Goal: Communication & Community: Participate in discussion

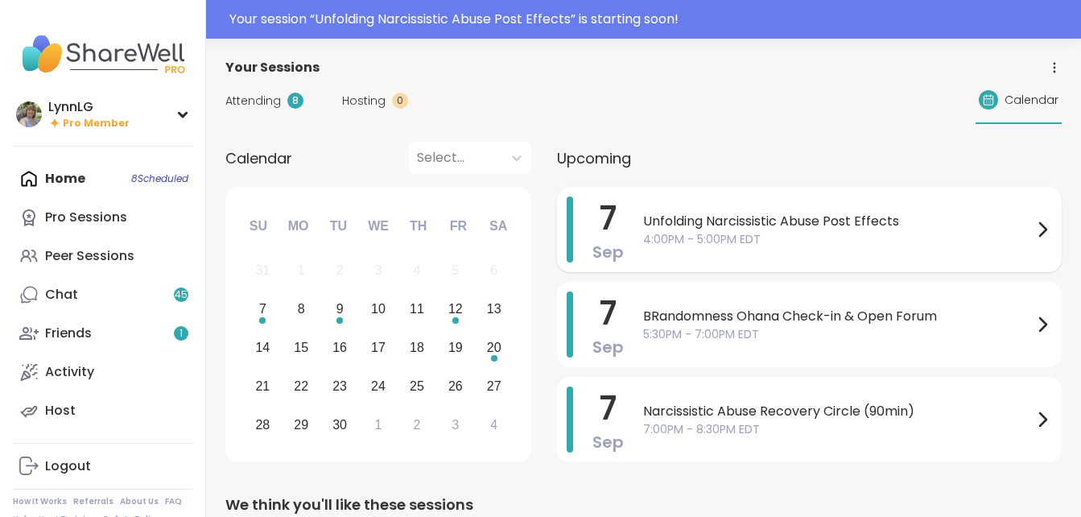
click at [886, 246] on span "4:00PM - 5:00PM EDT" at bounding box center [838, 239] width 390 height 17
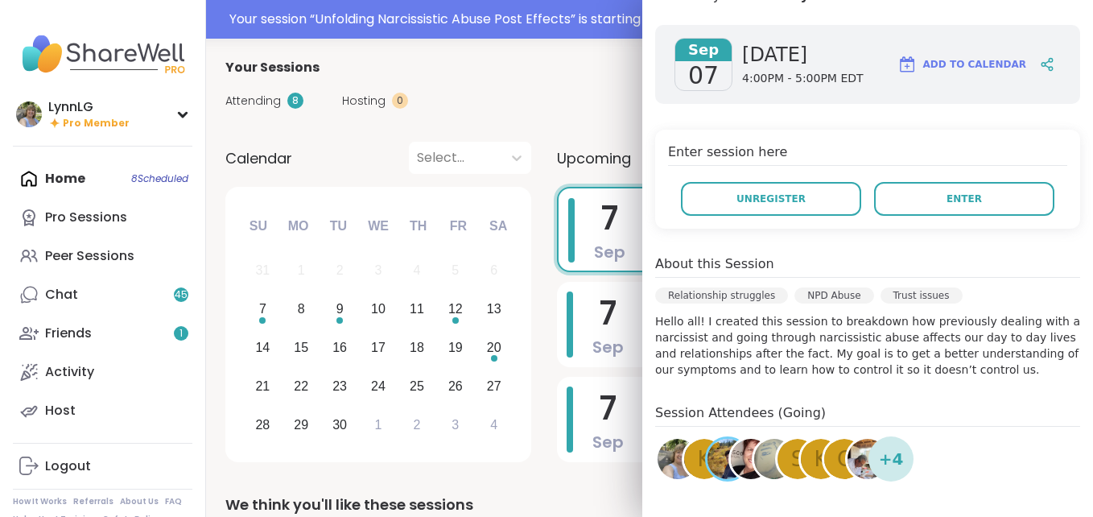
scroll to position [241, 0]
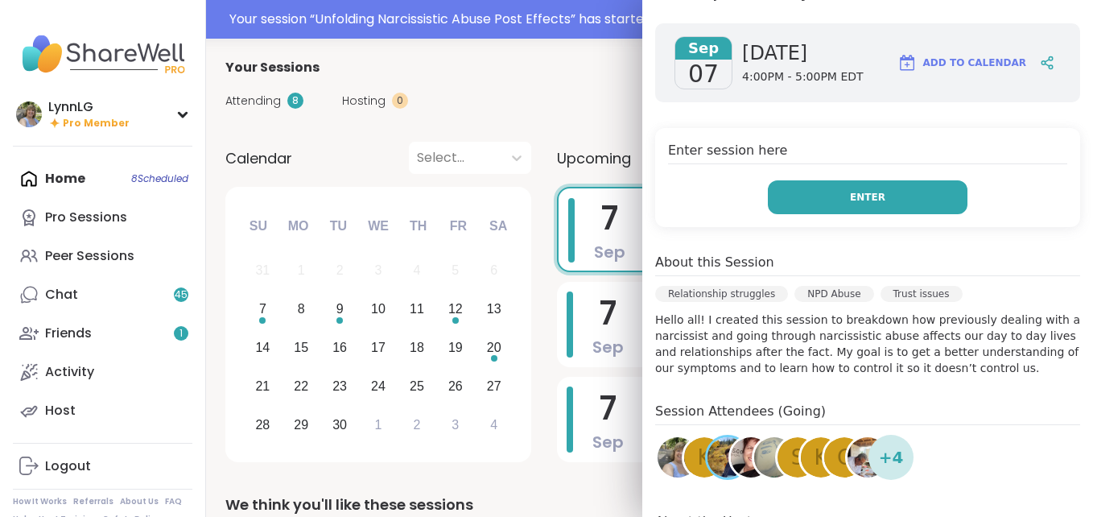
click at [885, 195] on button "Enter" at bounding box center [868, 197] width 200 height 34
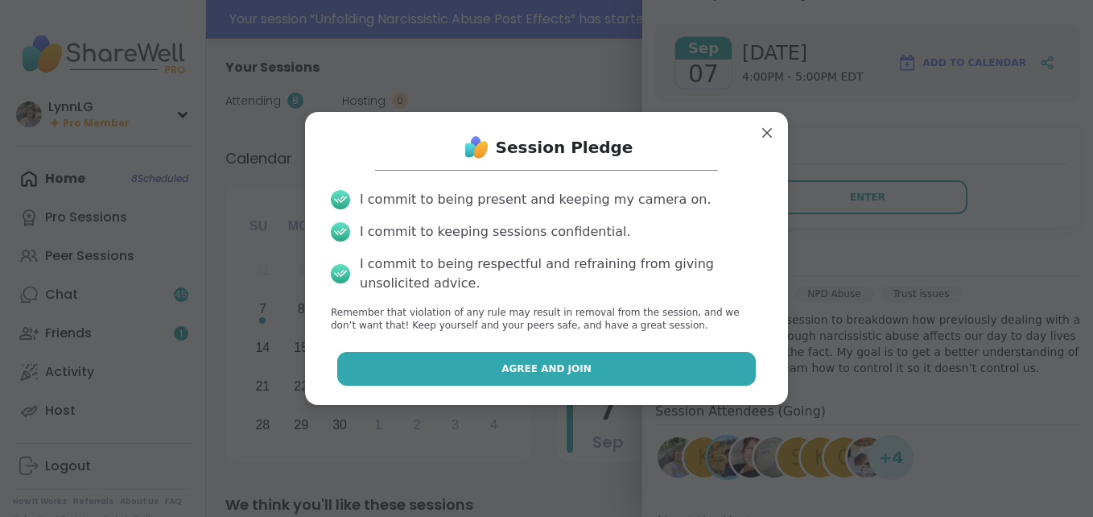
click at [495, 368] on button "Agree and Join" at bounding box center [546, 369] width 419 height 34
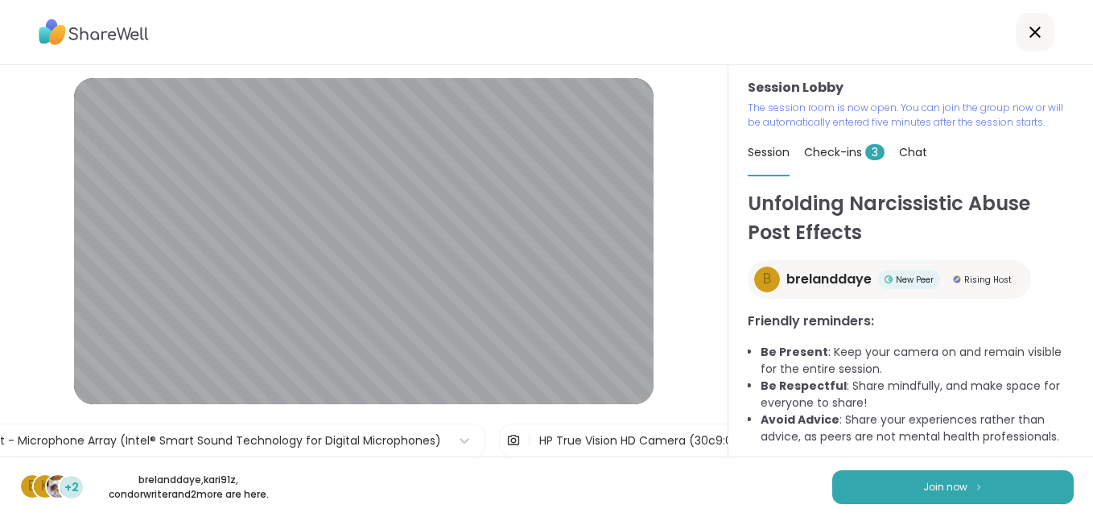
click at [835, 161] on div "Check-ins 3" at bounding box center [844, 152] width 81 height 45
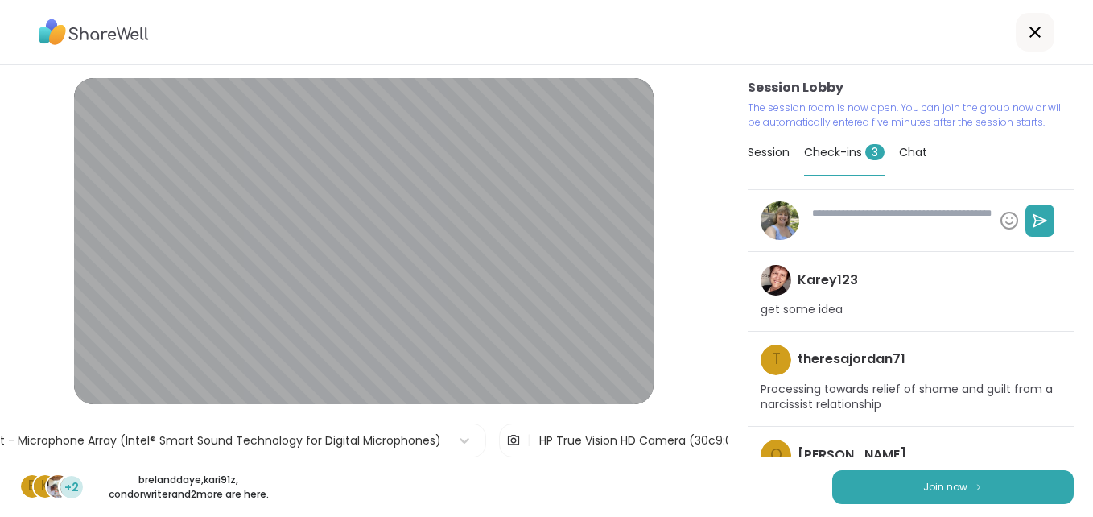
click at [821, 140] on div "Check-ins 3" at bounding box center [844, 153] width 81 height 47
click at [828, 172] on div "Check-ins 3" at bounding box center [844, 153] width 81 height 47
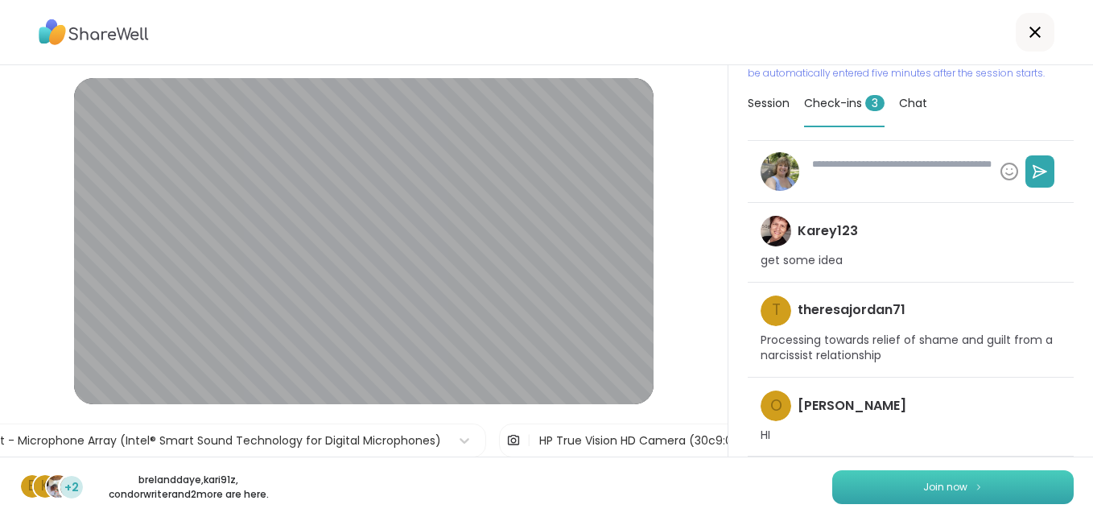
click at [861, 490] on button "Join now" at bounding box center [953, 487] width 242 height 34
type textarea "*"
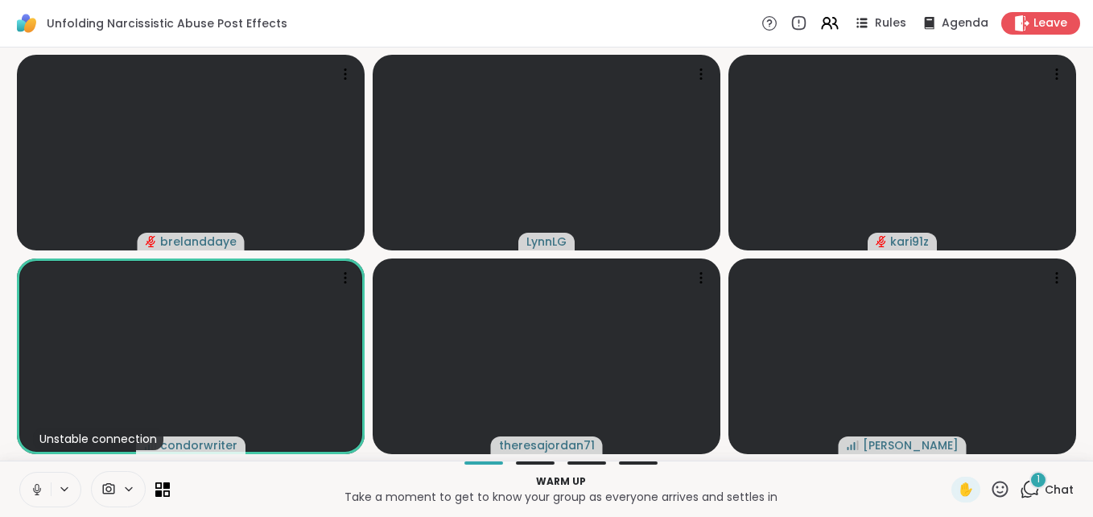
drag, startPoint x: 35, startPoint y: 481, endPoint x: 35, endPoint y: 503, distance: 22.5
click at [35, 498] on button at bounding box center [35, 490] width 31 height 34
click at [1045, 489] on span "Chat" at bounding box center [1059, 489] width 29 height 16
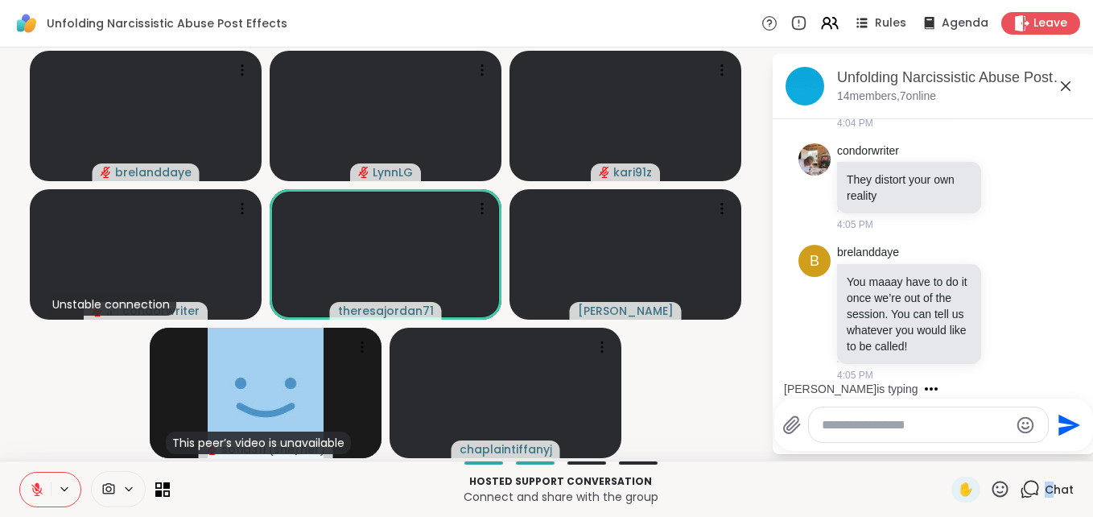
scroll to position [390, 0]
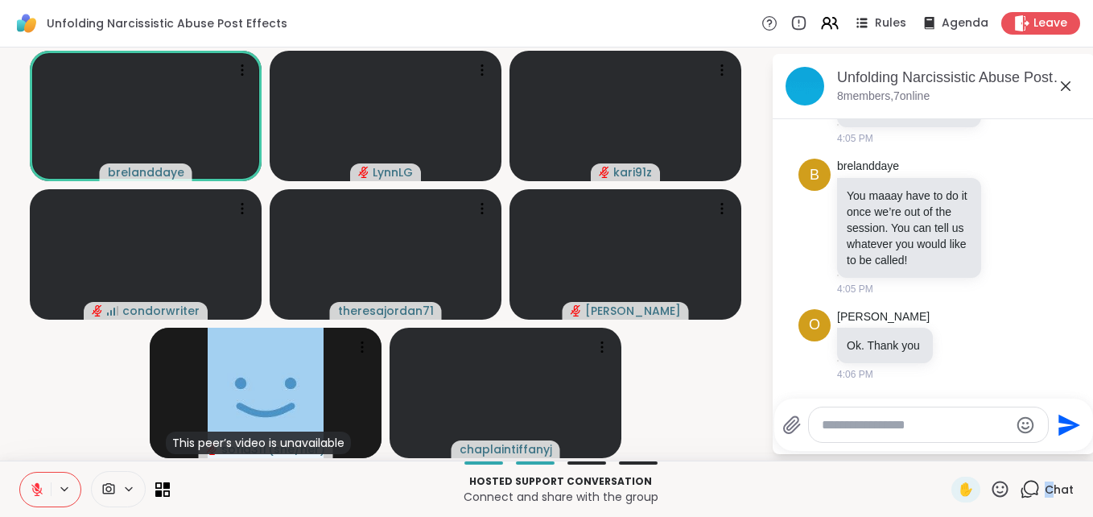
drag, startPoint x: 919, startPoint y: 420, endPoint x: 948, endPoint y: 440, distance: 34.8
click at [919, 420] on textarea "Type your message" at bounding box center [916, 425] width 188 height 16
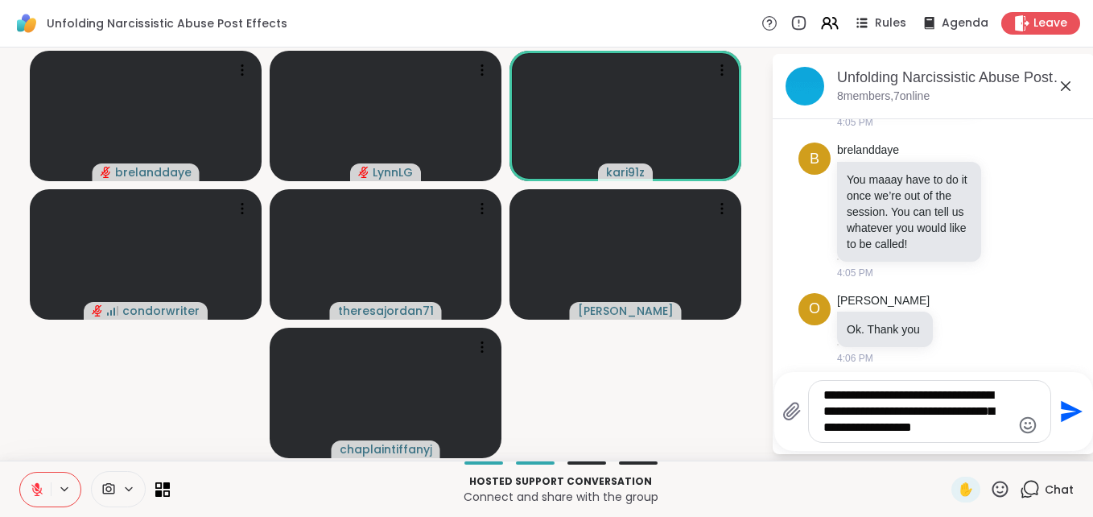
drag, startPoint x: 1002, startPoint y: 431, endPoint x: 799, endPoint y: 380, distance: 209.9
click at [802, 378] on div "**********" at bounding box center [933, 411] width 319 height 79
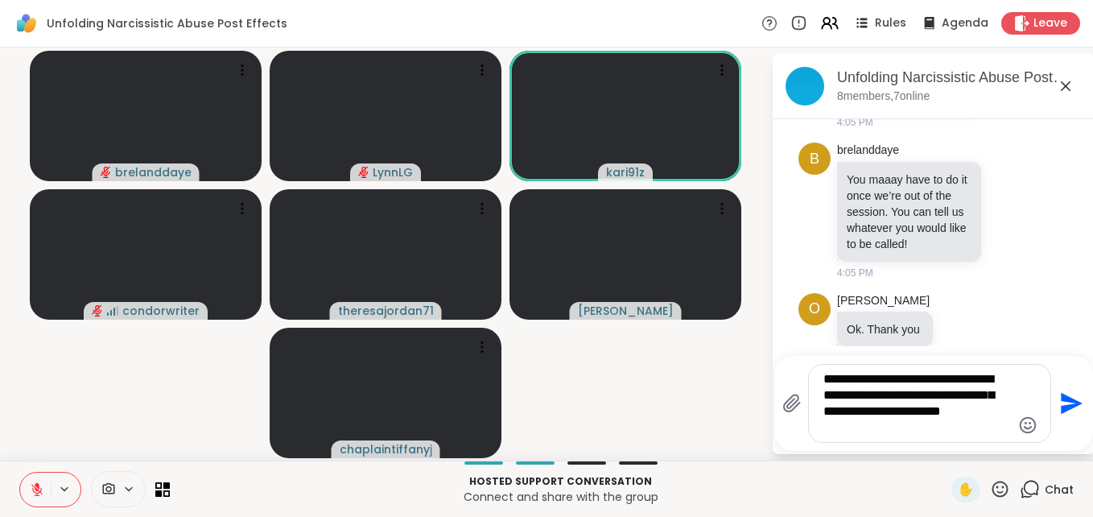
type textarea "**********"
click at [1068, 400] on icon "Send" at bounding box center [1072, 404] width 22 height 22
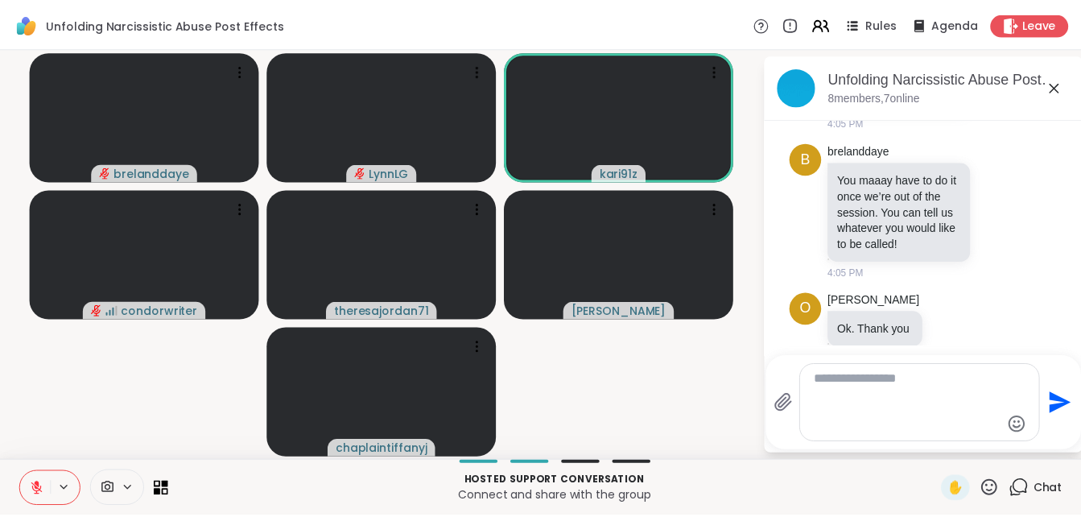
scroll to position [540, 0]
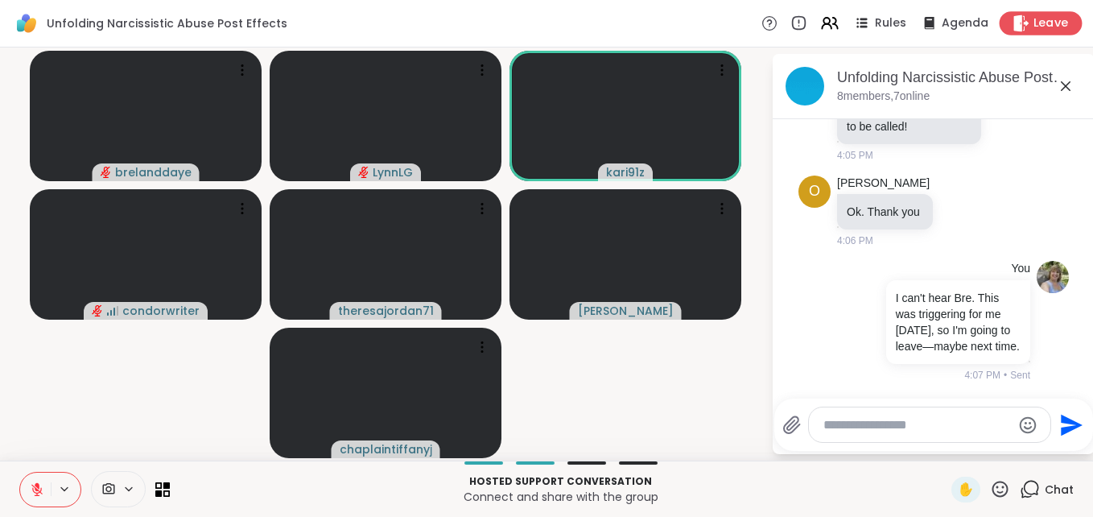
click at [1034, 19] on span "Leave" at bounding box center [1051, 23] width 35 height 17
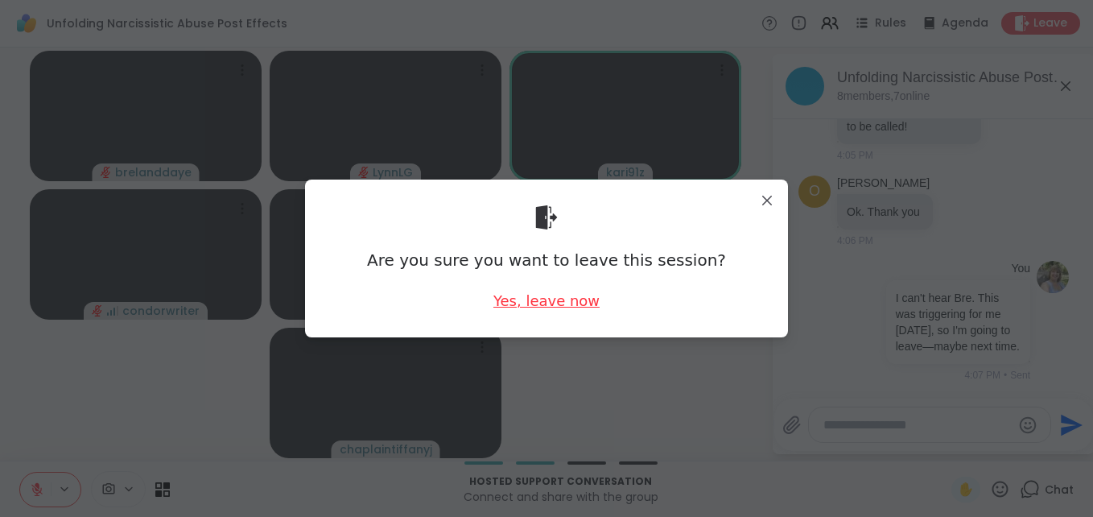
click at [541, 302] on div "Yes, leave now" at bounding box center [546, 301] width 106 height 20
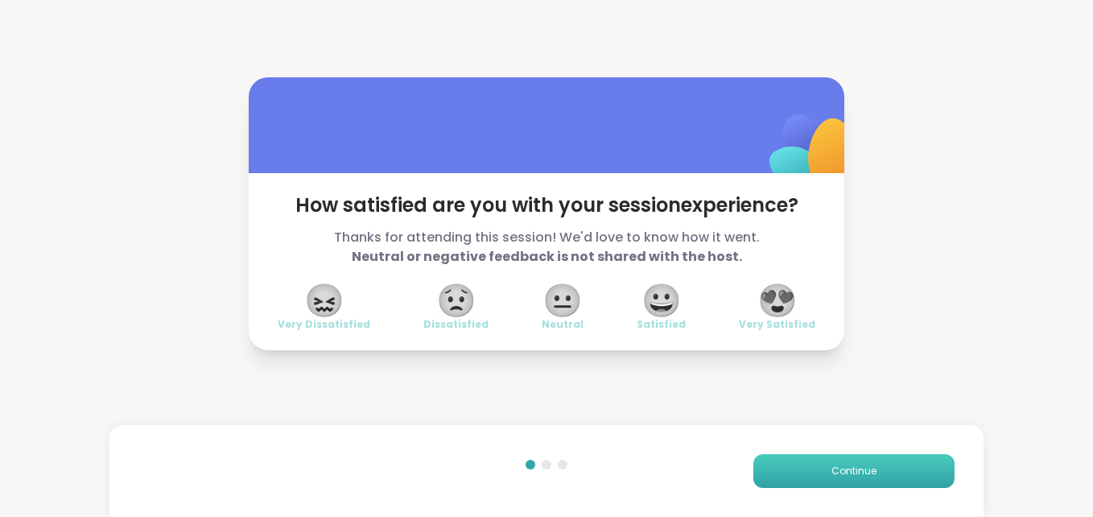
click at [832, 475] on span "Continue" at bounding box center [854, 471] width 45 height 14
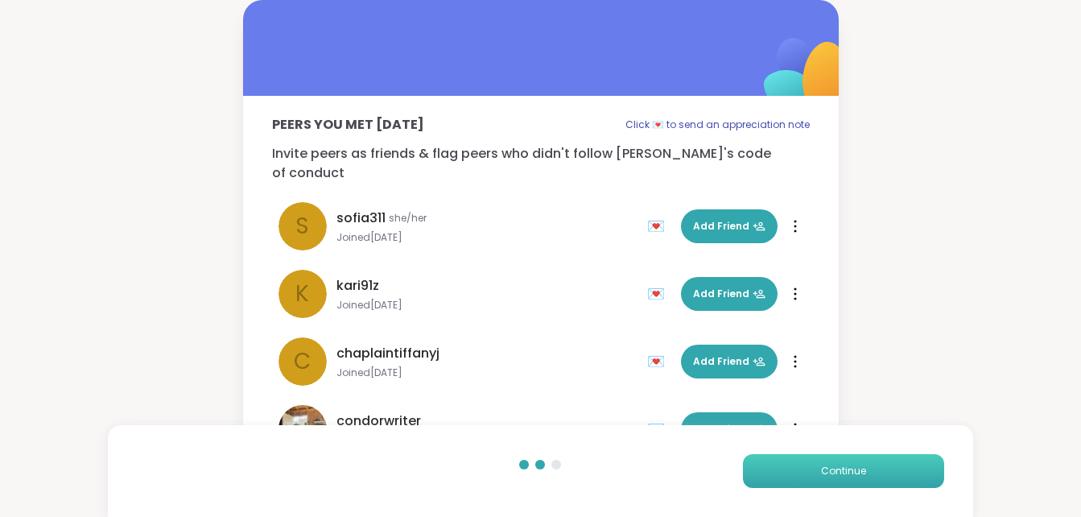
click at [832, 460] on button "Continue" at bounding box center [843, 471] width 201 height 34
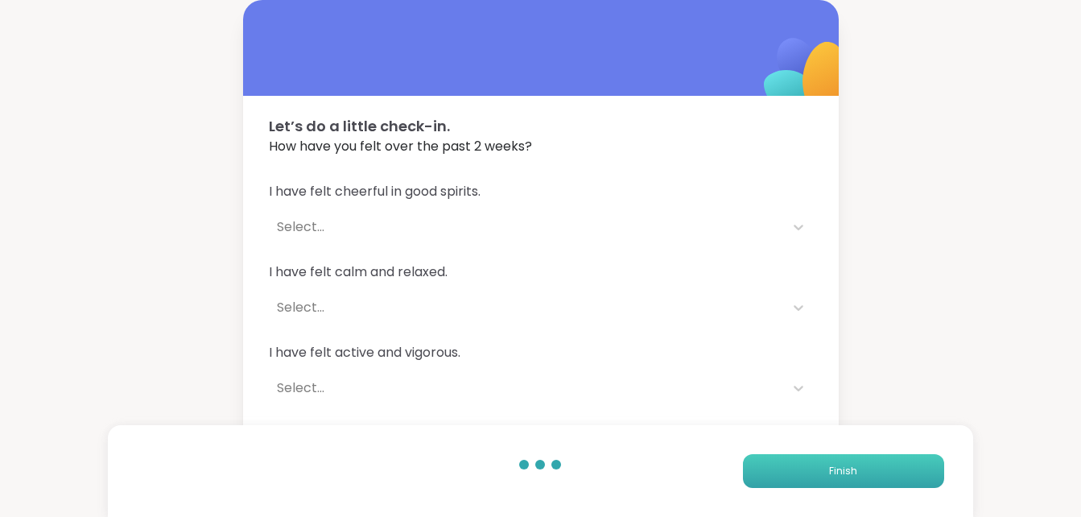
click at [836, 463] on button "Finish" at bounding box center [843, 471] width 201 height 34
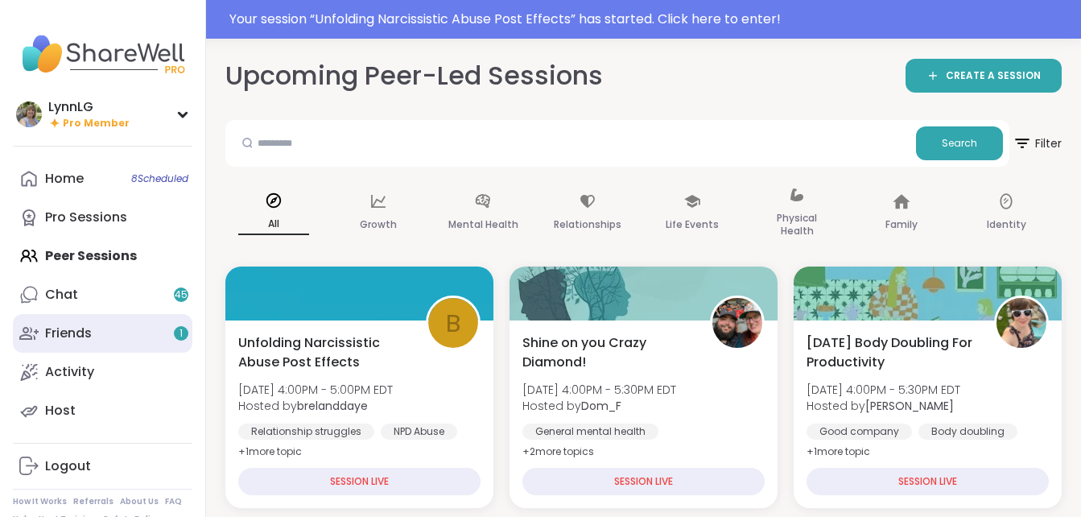
click at [73, 332] on div "Friends 1" at bounding box center [68, 333] width 47 height 18
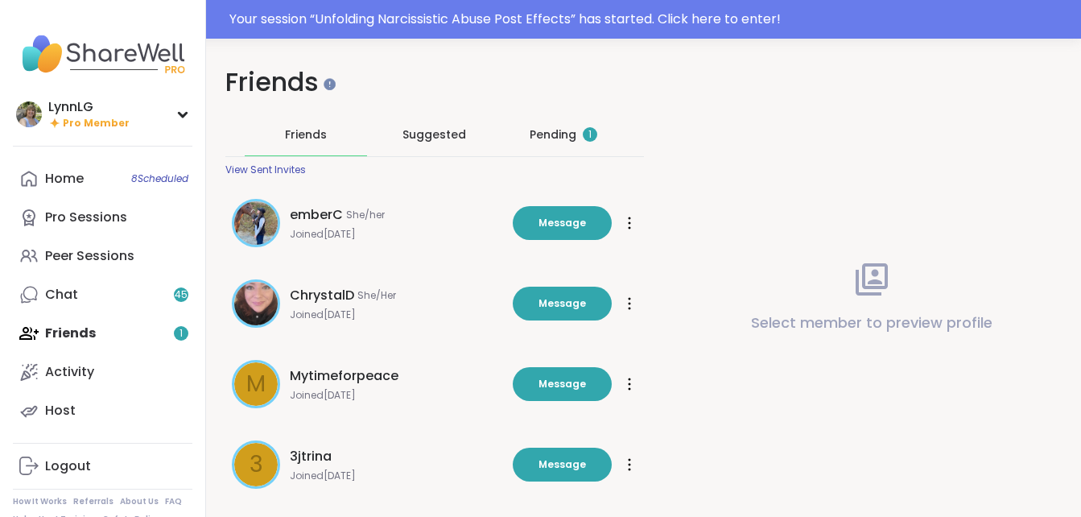
click at [547, 133] on div "Pending 1" at bounding box center [564, 134] width 68 height 16
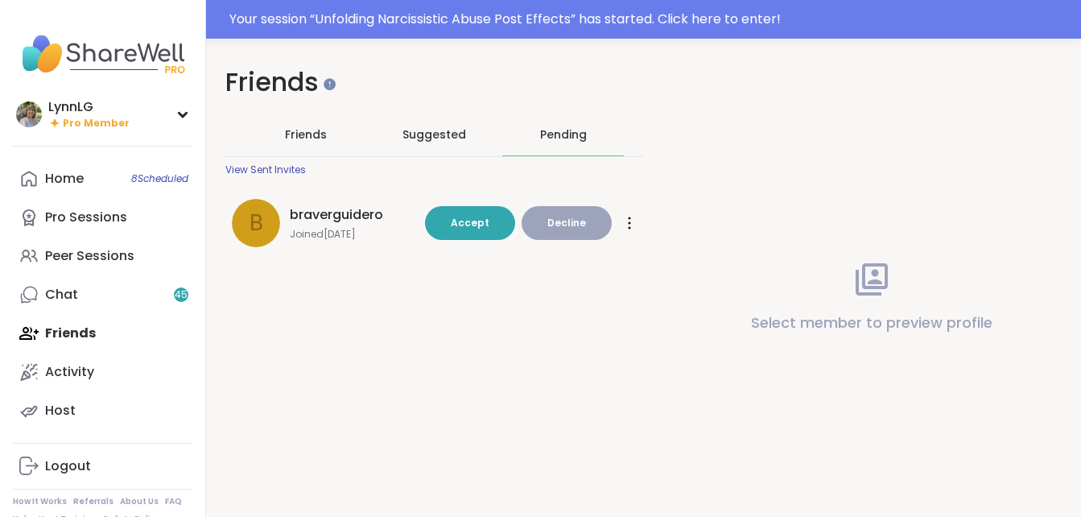
click at [340, 216] on span "braverguidero" at bounding box center [336, 214] width 93 height 19
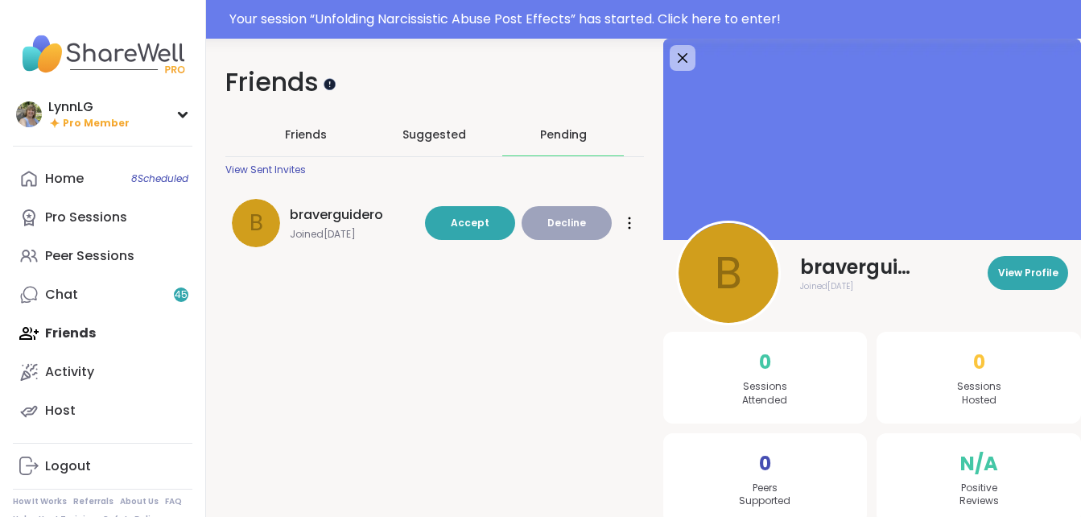
click at [329, 86] on div at bounding box center [330, 83] width 12 height 12
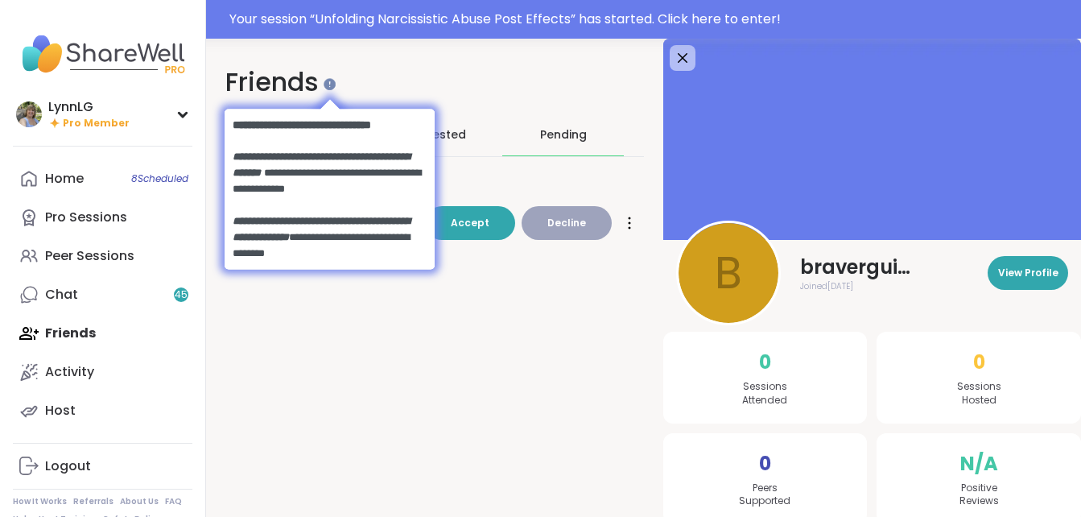
click at [385, 376] on div "Friends Friends Suggested Pending View Sent Invites b braverguidero Joined [DAT…" at bounding box center [643, 304] width 875 height 531
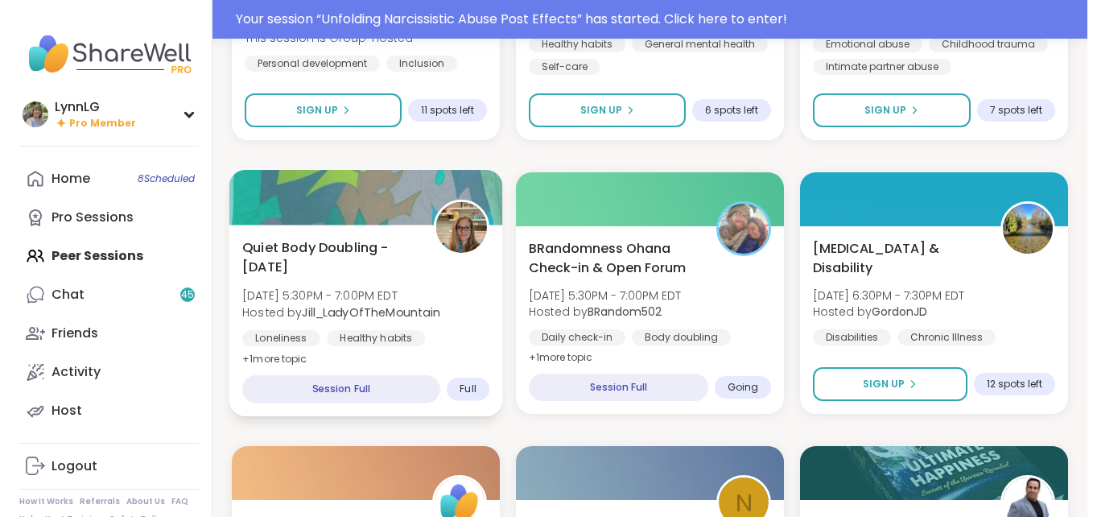
scroll to position [642, 0]
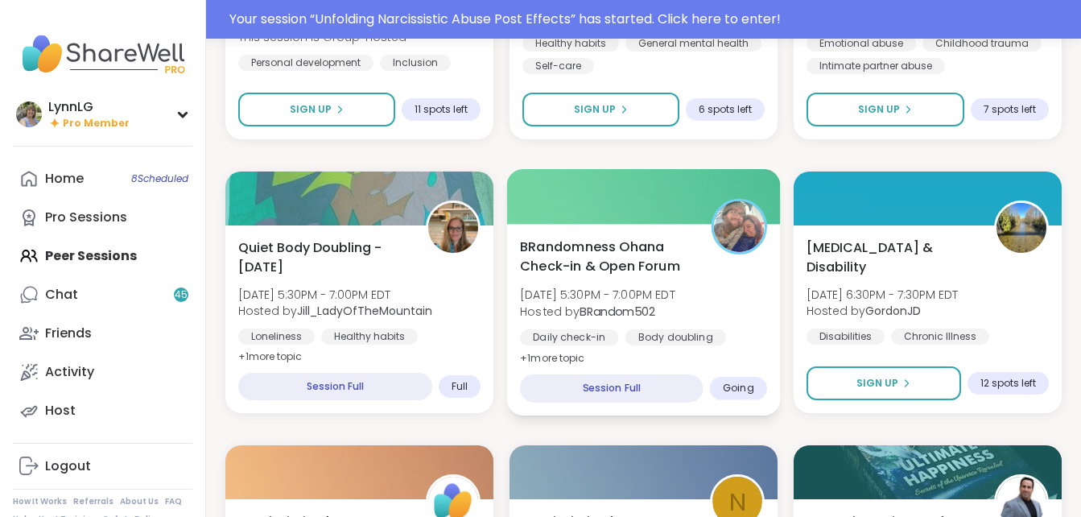
click at [731, 304] on div "BRandomness Ohana Check-in & Open Forum [DATE] 5:30PM - 7:00PM EDT Hosted by BR…" at bounding box center [643, 302] width 247 height 131
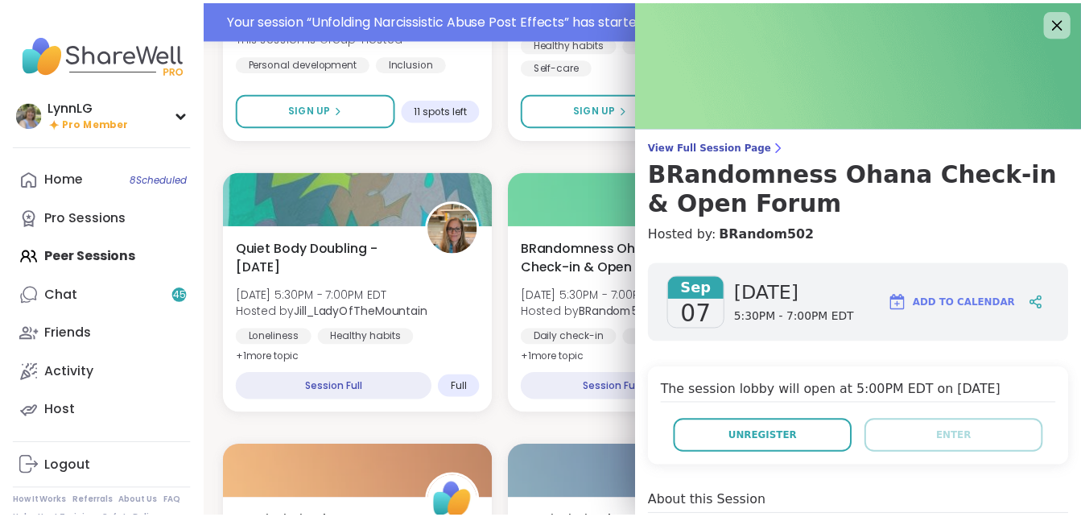
scroll to position [1, 0]
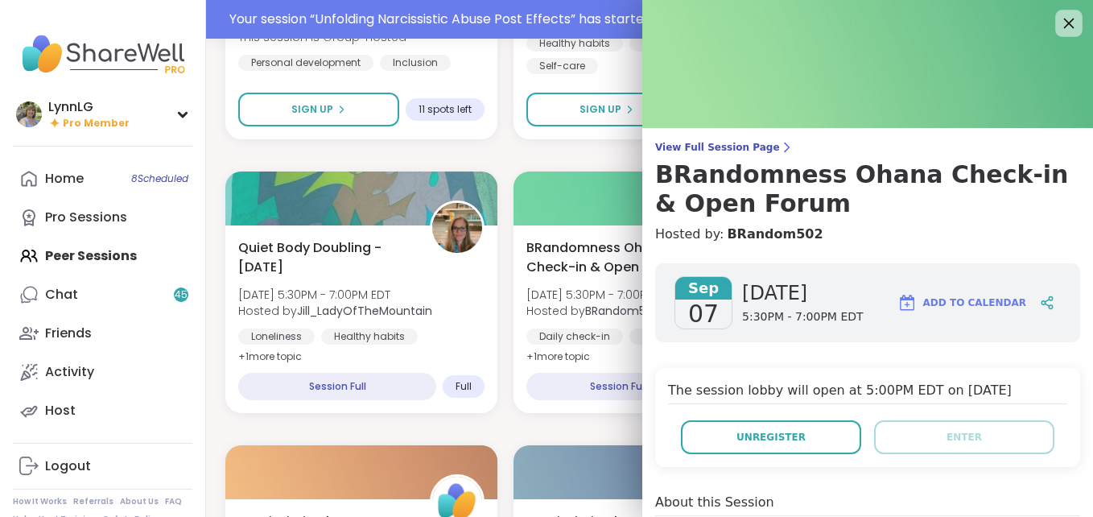
click at [1059, 21] on icon at bounding box center [1069, 23] width 20 height 20
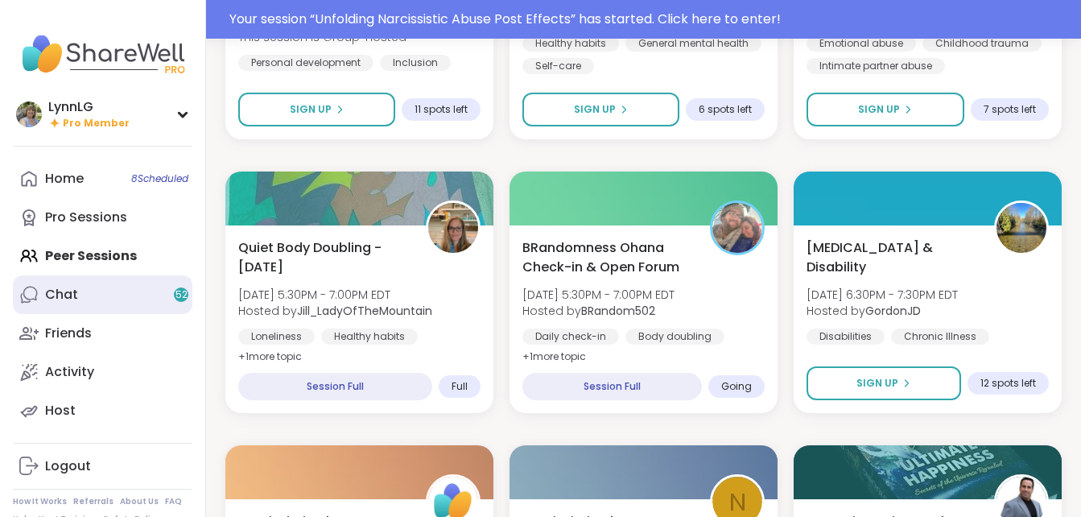
click at [94, 295] on link "Chat 52" at bounding box center [103, 294] width 180 height 39
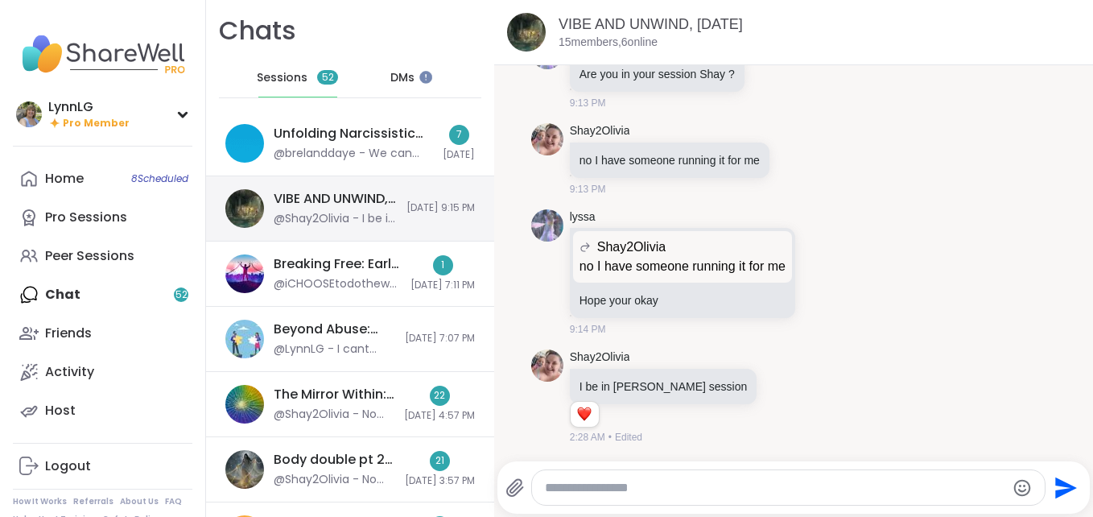
click at [367, 188] on div "VIBE AND UNWIND, [DATE] @Shay2Olivia - I be in [PERSON_NAME] session [DATE] 9:1…" at bounding box center [350, 208] width 288 height 65
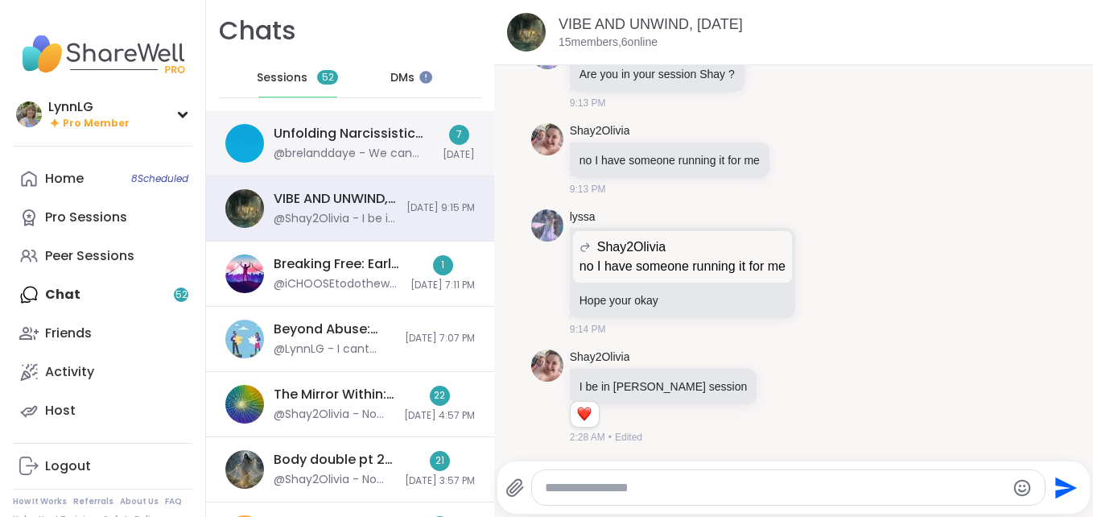
click at [402, 119] on div "Unfolding Narcissistic Abuse Post Effects , [DATE] @brelanddaye - We can hear y…" at bounding box center [350, 143] width 288 height 65
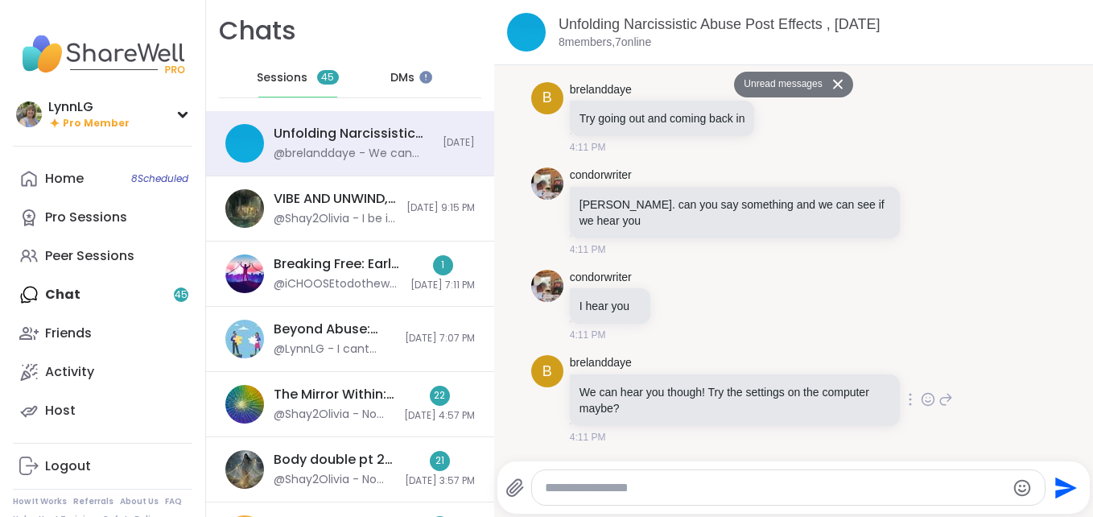
scroll to position [950, 0]
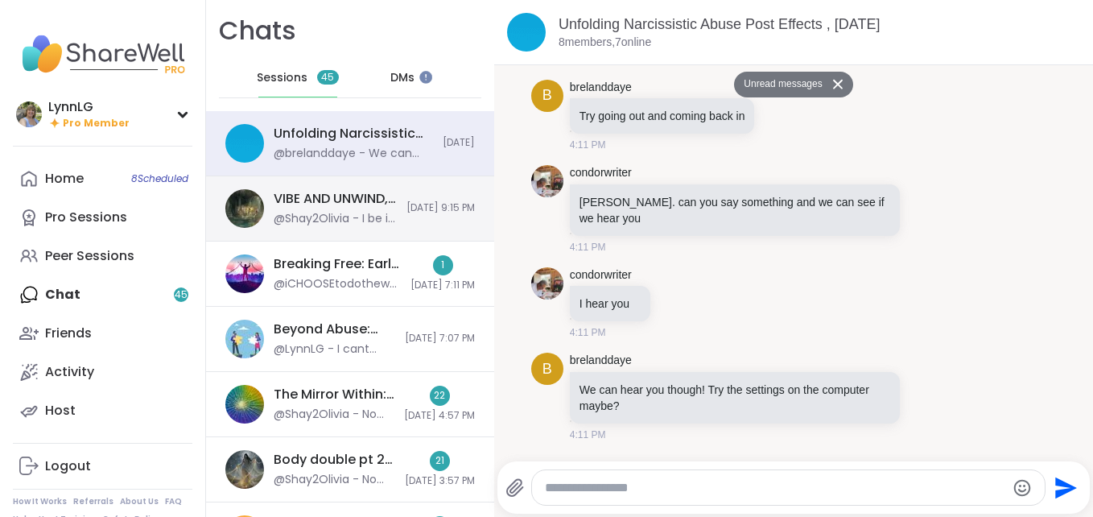
click at [368, 235] on div "VIBE AND UNWIND, [DATE] @Shay2Olivia - I be in [PERSON_NAME] session [DATE] 9:1…" at bounding box center [350, 208] width 288 height 65
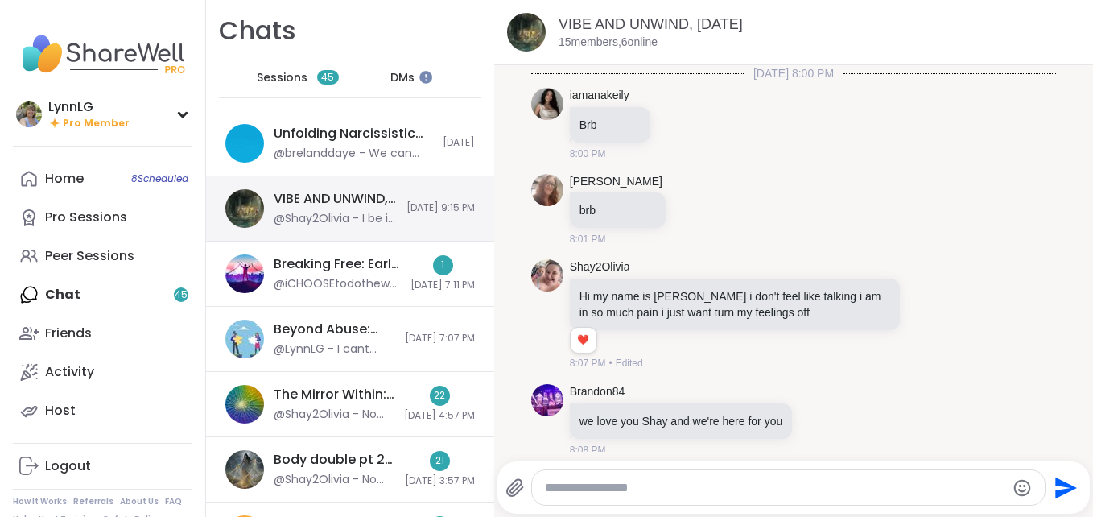
scroll to position [3787, 0]
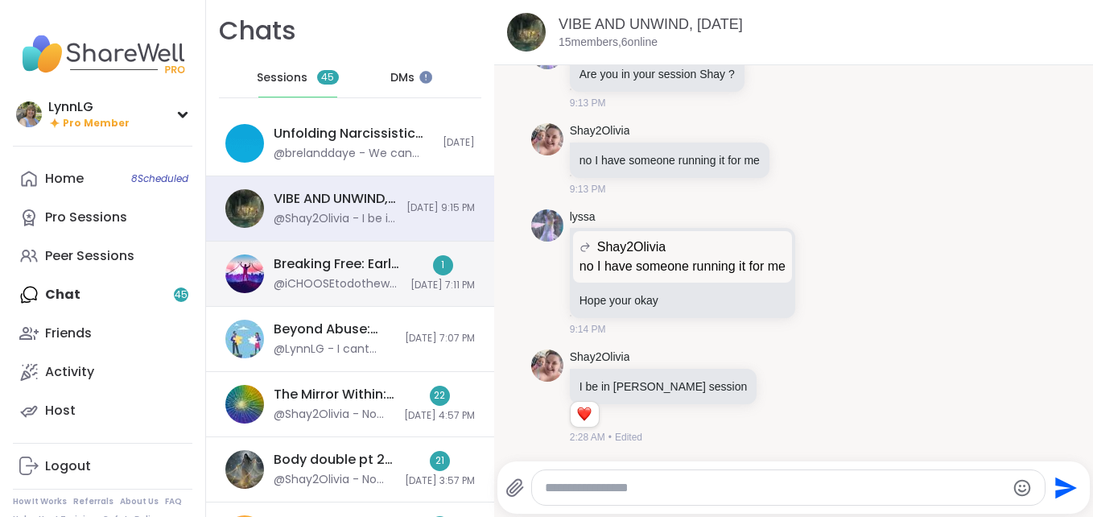
click at [411, 262] on div "1 [DATE] 7:11 PM" at bounding box center [443, 273] width 64 height 37
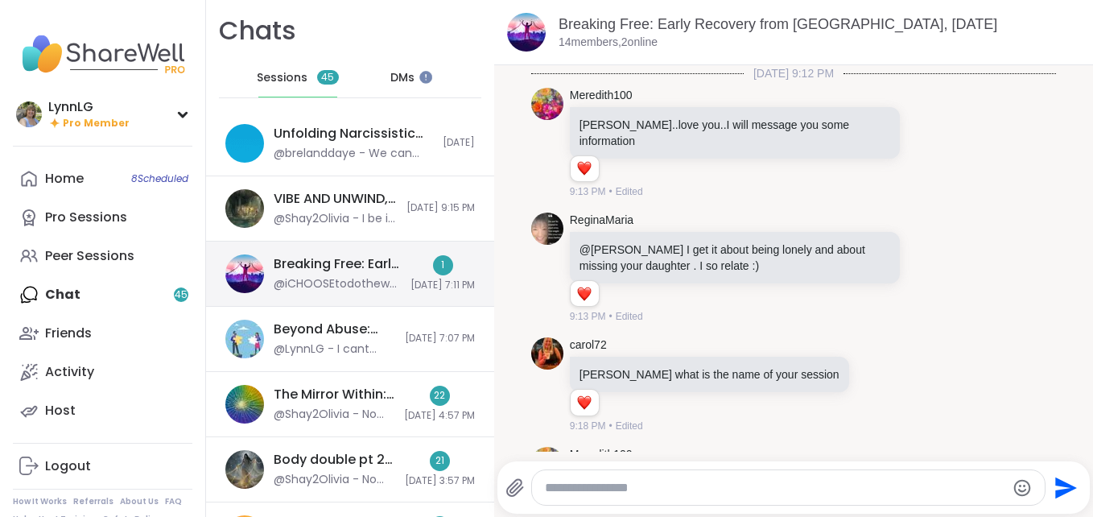
scroll to position [2517, 0]
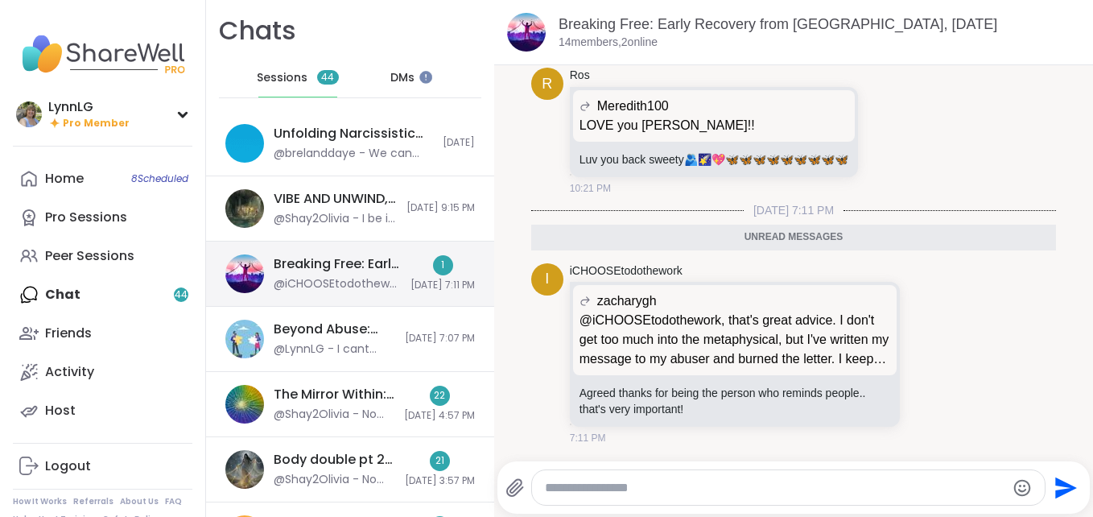
click at [411, 257] on div "1 [DATE] 7:11 PM" at bounding box center [443, 273] width 64 height 37
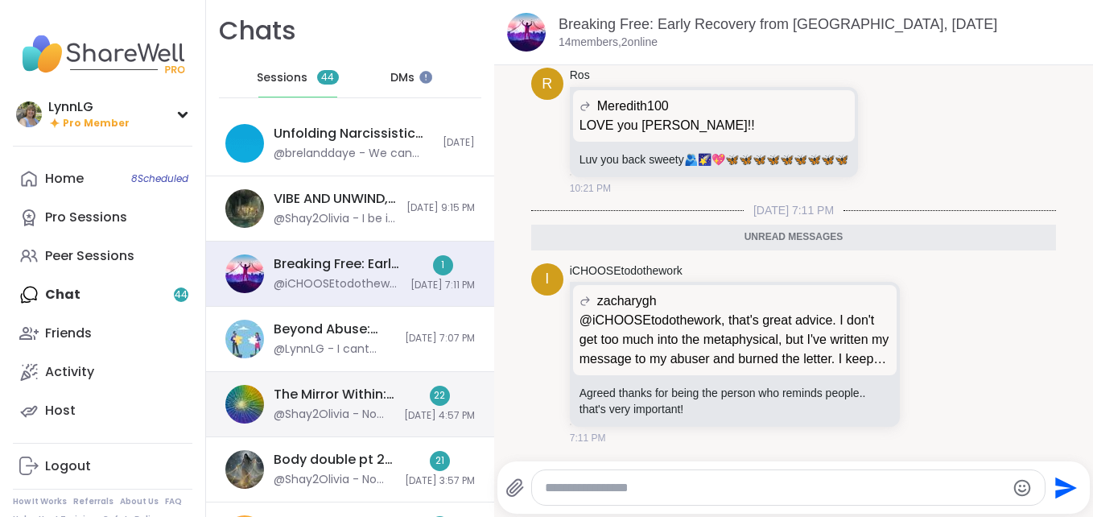
click at [370, 390] on div "The Mirror Within: Return to Your True Self, [DATE] @Shay2Olivia - No matter ho…" at bounding box center [350, 404] width 288 height 65
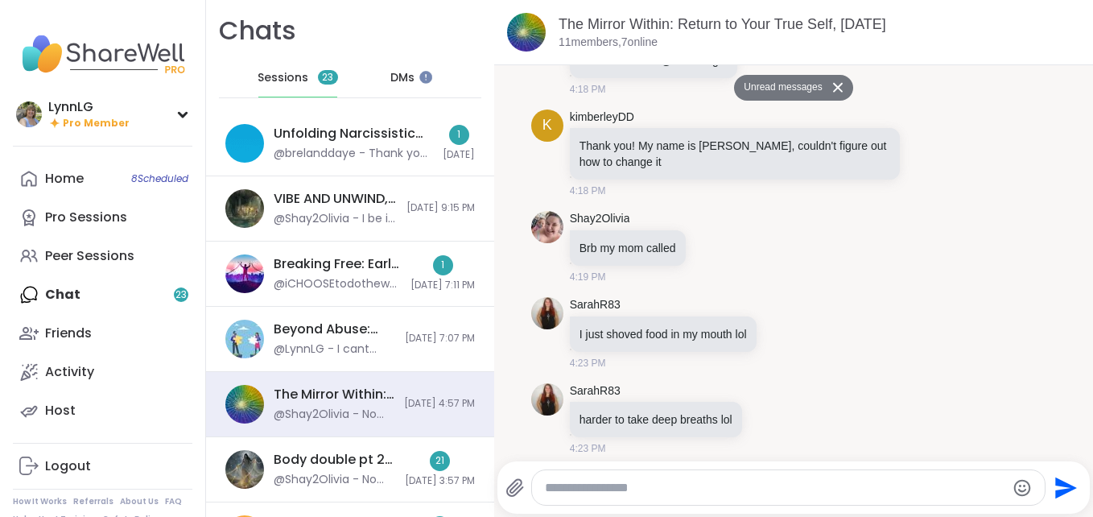
scroll to position [1323, 0]
